Goal: Navigation & Orientation: Understand site structure

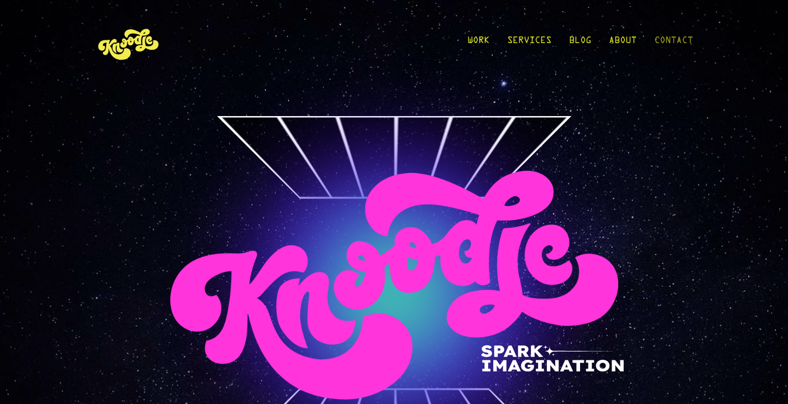
click at [682, 33] on link "Contact" at bounding box center [673, 43] width 39 height 51
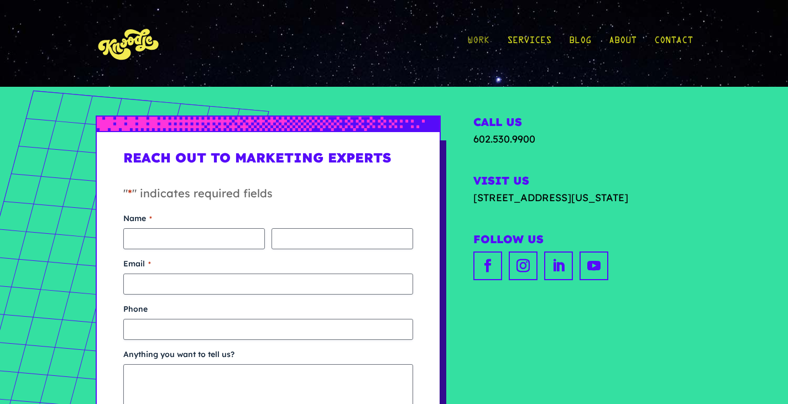
click at [479, 33] on link "Work" at bounding box center [478, 43] width 22 height 51
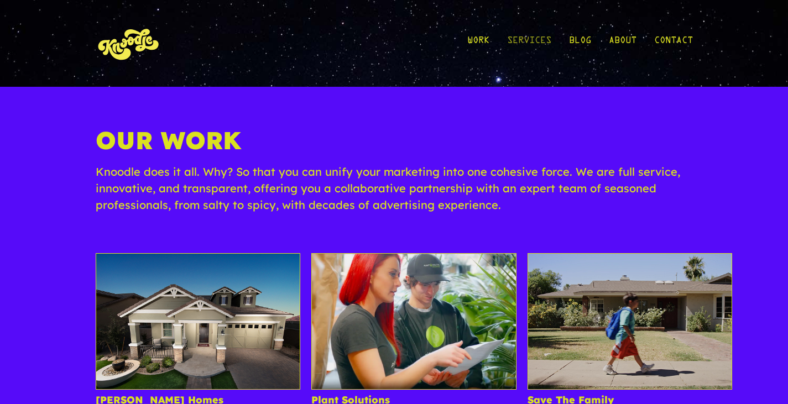
click at [540, 38] on link "Services" at bounding box center [529, 43] width 44 height 51
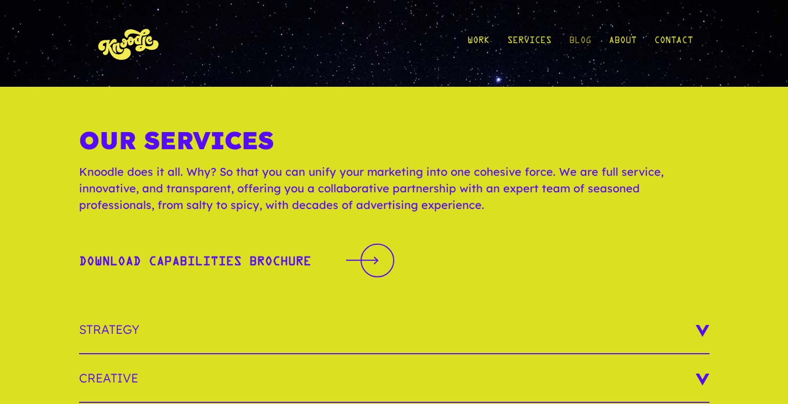
click at [580, 28] on link "Blog" at bounding box center [580, 43] width 22 height 51
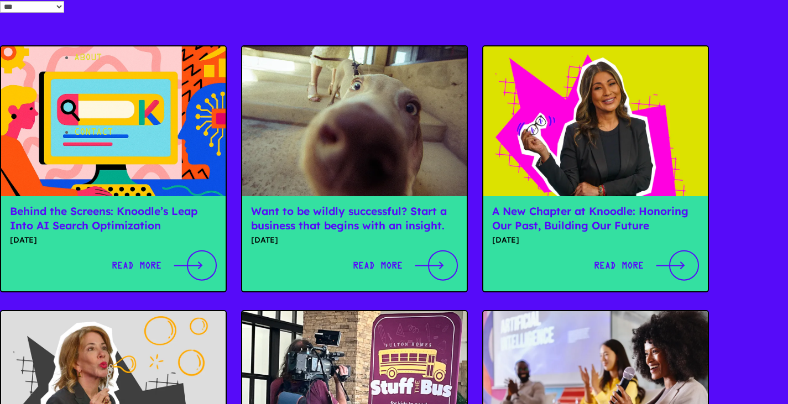
scroll to position [498, 0]
